Goal: Transaction & Acquisition: Purchase product/service

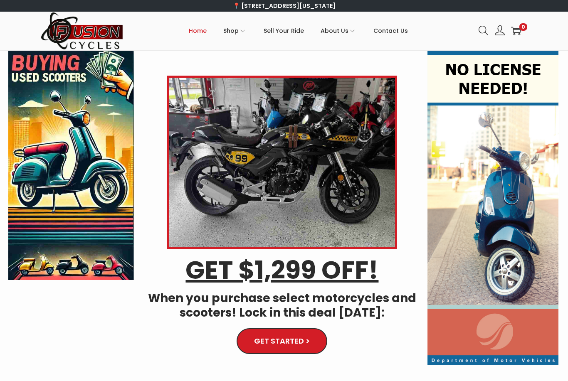
click at [162, 157] on link "Gear" at bounding box center [173, 166] width 55 height 19
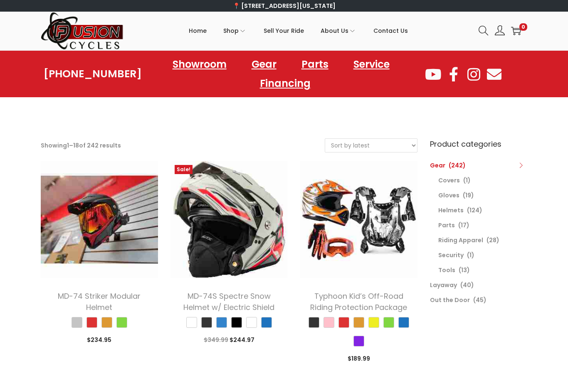
click at [469, 194] on span "(19)" at bounding box center [468, 195] width 11 height 8
click at [466, 195] on span "(19)" at bounding box center [468, 195] width 11 height 8
click at [458, 193] on link "Gloves" at bounding box center [448, 195] width 21 height 8
click at [457, 192] on link "Gloves" at bounding box center [448, 195] width 21 height 8
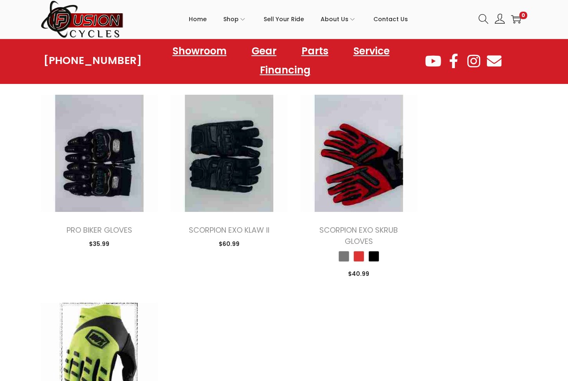
scroll to position [1123, 0]
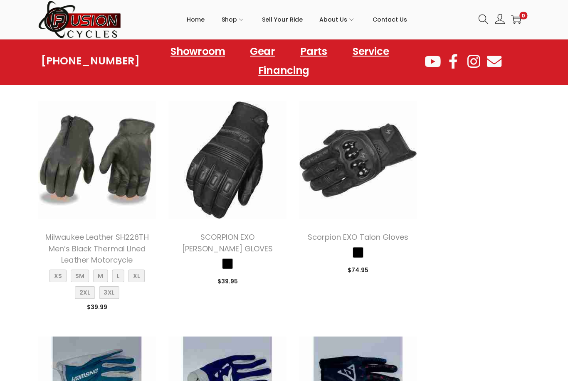
scroll to position [287, 0]
click at [381, 158] on img at bounding box center [358, 159] width 117 height 117
